Goal: Find specific page/section: Find specific page/section

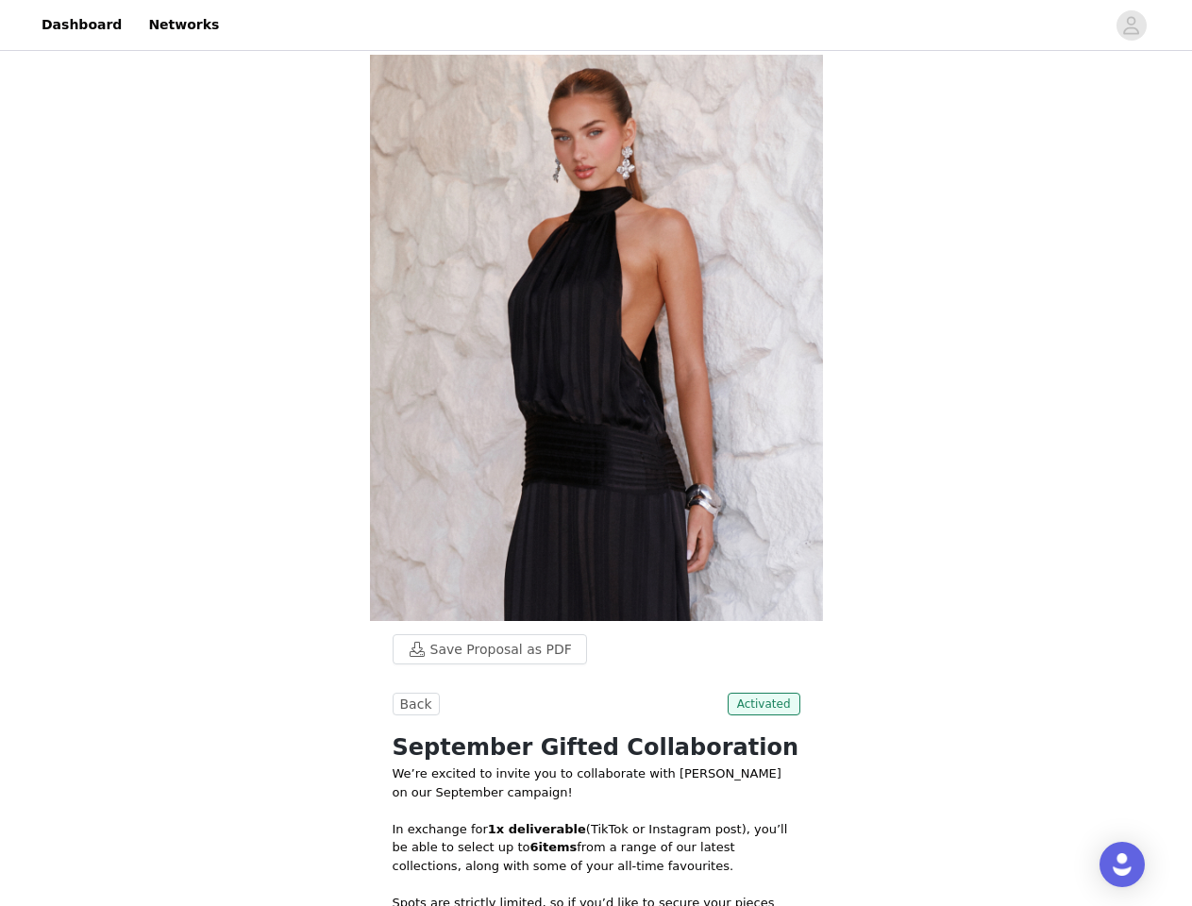
click at [596, 453] on img at bounding box center [596, 338] width 453 height 566
click at [596, 25] on div at bounding box center [667, 25] width 875 height 42
click at [1132, 25] on icon "avatar" at bounding box center [1131, 25] width 18 height 30
click at [480, 649] on body "Dashboard Networks Save Proposal as PDF Back Activated September Gifted Collabo…" at bounding box center [596, 453] width 1192 height 906
click at [413, 704] on body "Dashboard Networks Save Proposal as PDF Back Activated September Gifted Collabo…" at bounding box center [596, 453] width 1192 height 906
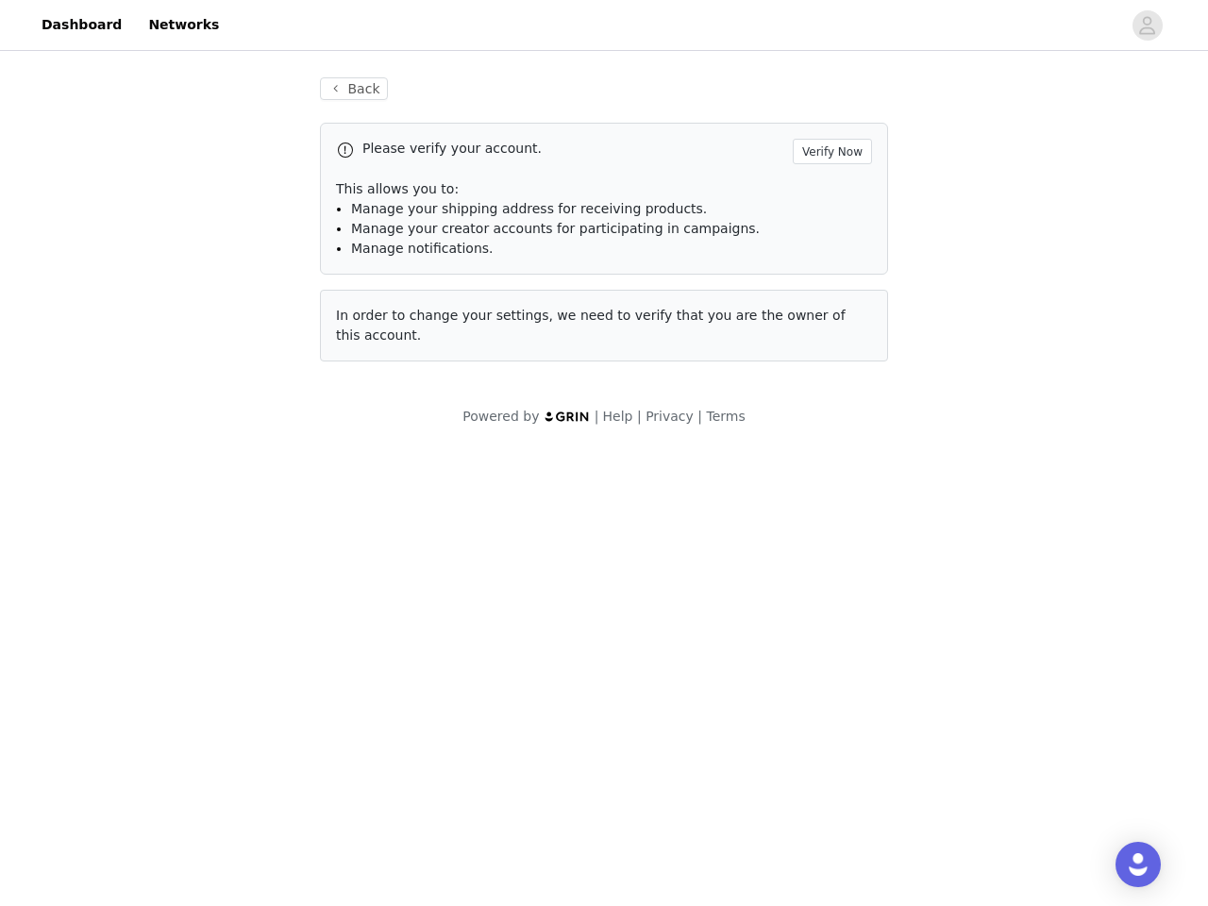
click at [767, 704] on body "Dashboard Networks Back Please verify your account. Verify Now This allows you …" at bounding box center [604, 453] width 1208 height 906
click at [1122, 865] on div "Open Intercom Messenger" at bounding box center [1138, 864] width 45 height 45
